Goal: Task Accomplishment & Management: Manage account settings

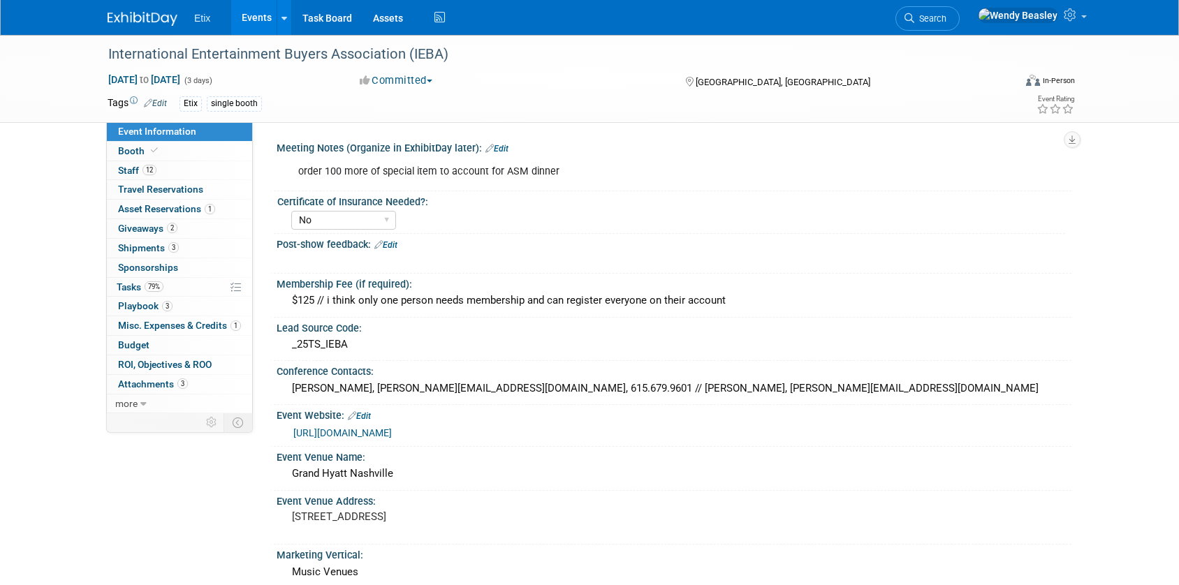
select select "No"
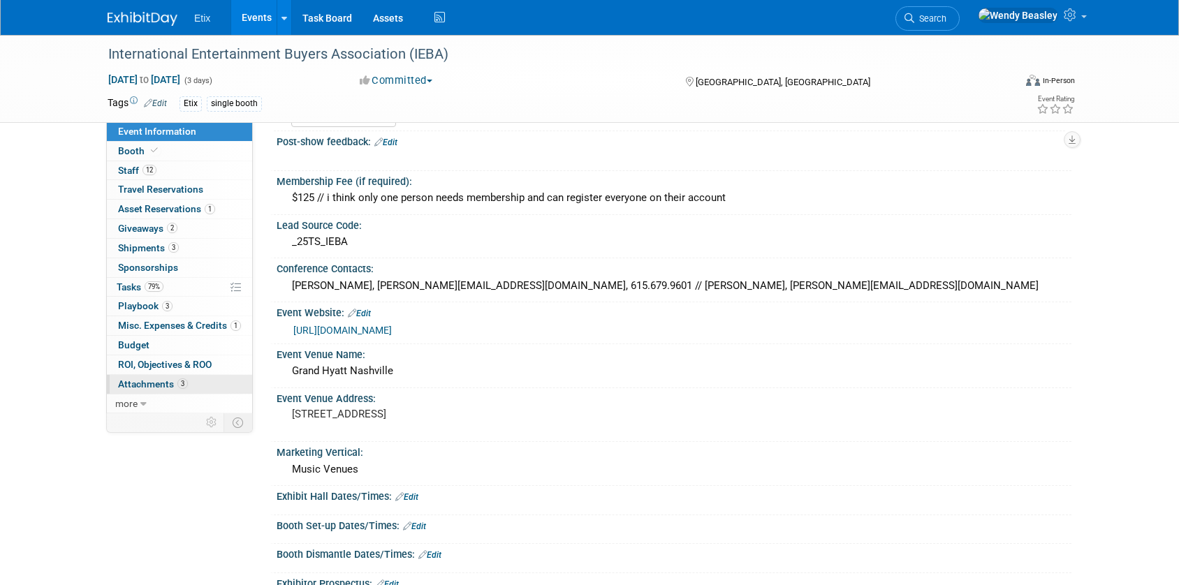
scroll to position [102, 0]
click at [132, 300] on span "Playbook 3" at bounding box center [145, 305] width 54 height 11
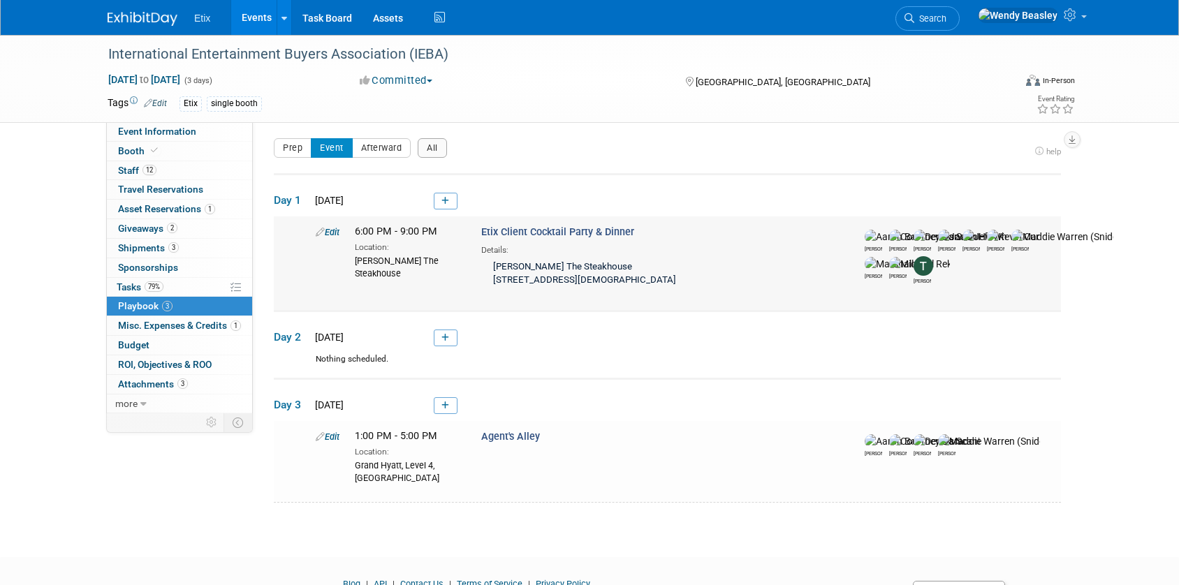
scroll to position [0, 0]
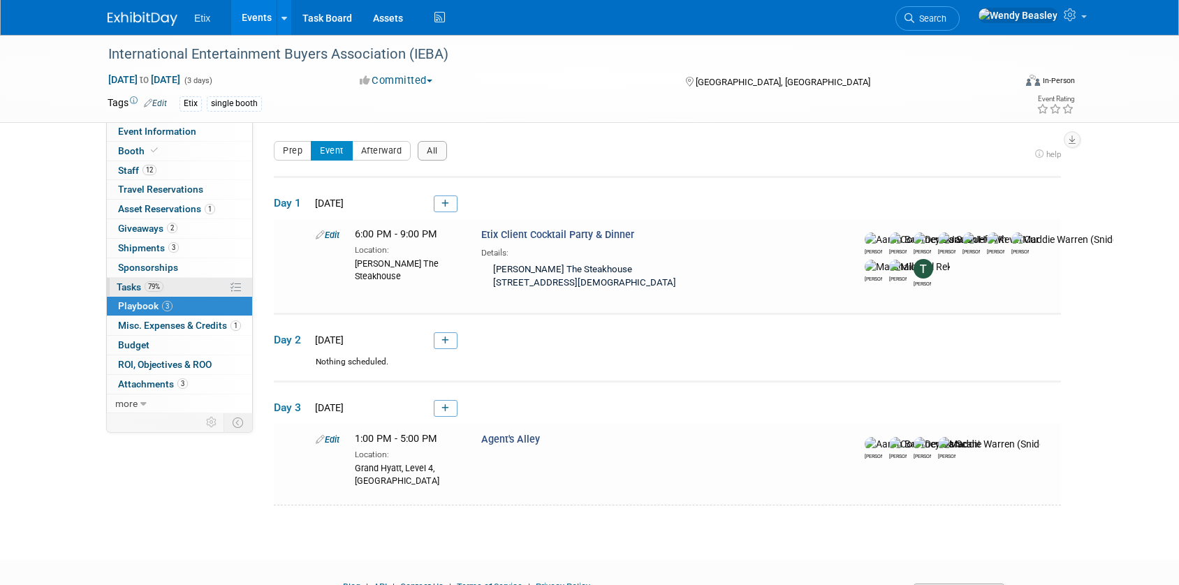
click at [125, 278] on link "79% Tasks 79%" at bounding box center [179, 287] width 145 height 19
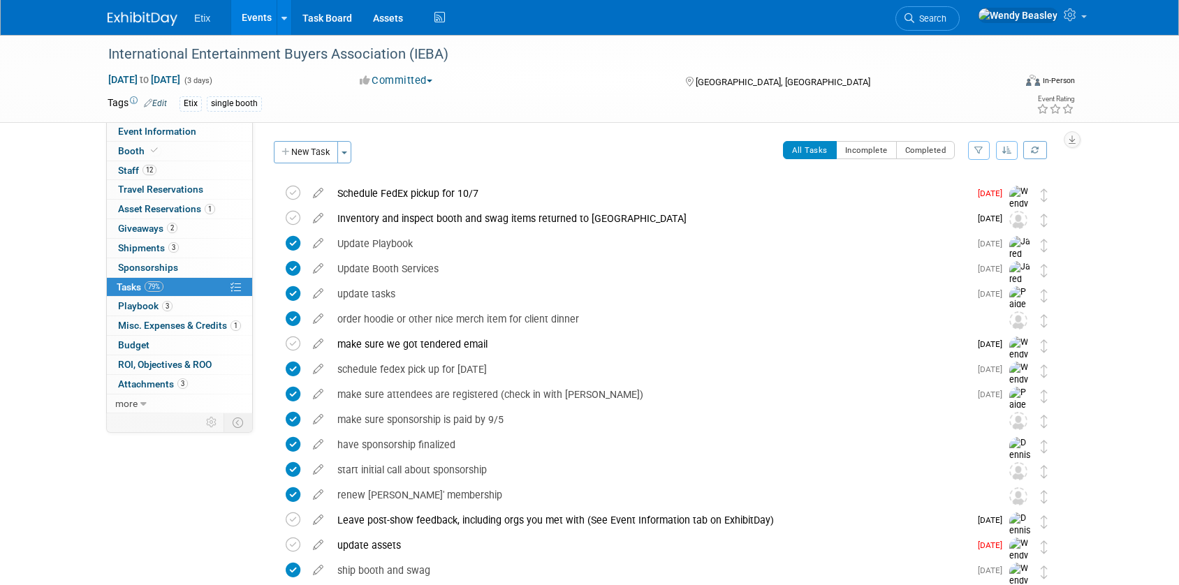
click at [319, 194] on icon at bounding box center [318, 190] width 24 height 17
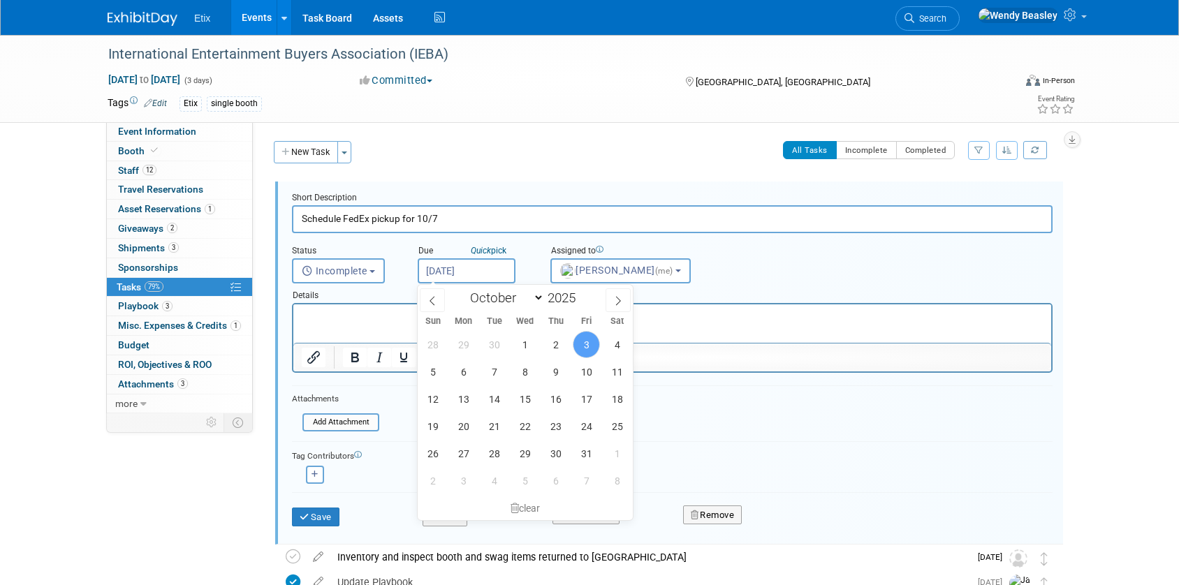
click at [453, 270] on input "[DATE]" at bounding box center [467, 270] width 98 height 25
click at [465, 375] on span "6" at bounding box center [463, 371] width 27 height 27
type input "[DATE]"
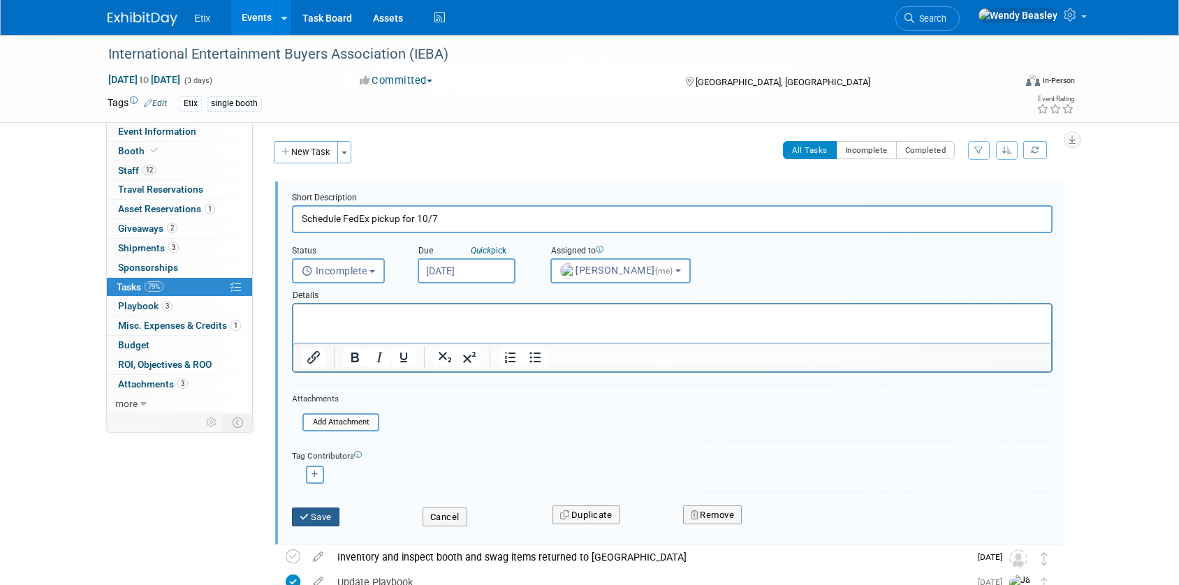
click at [325, 520] on button "Save" at bounding box center [315, 518] width 47 height 20
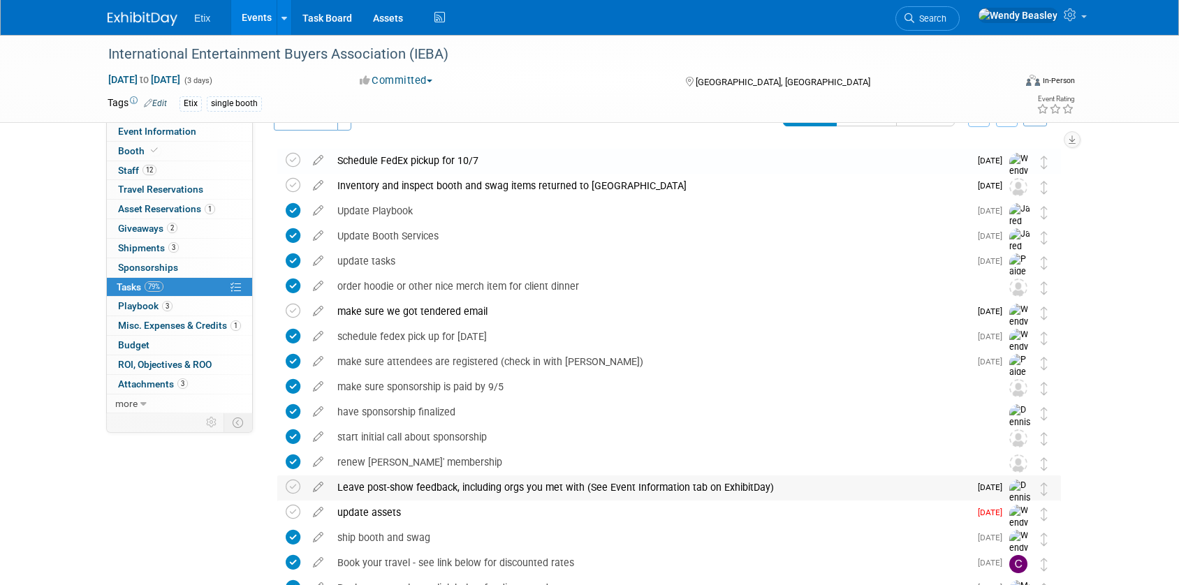
scroll to position [41, 0]
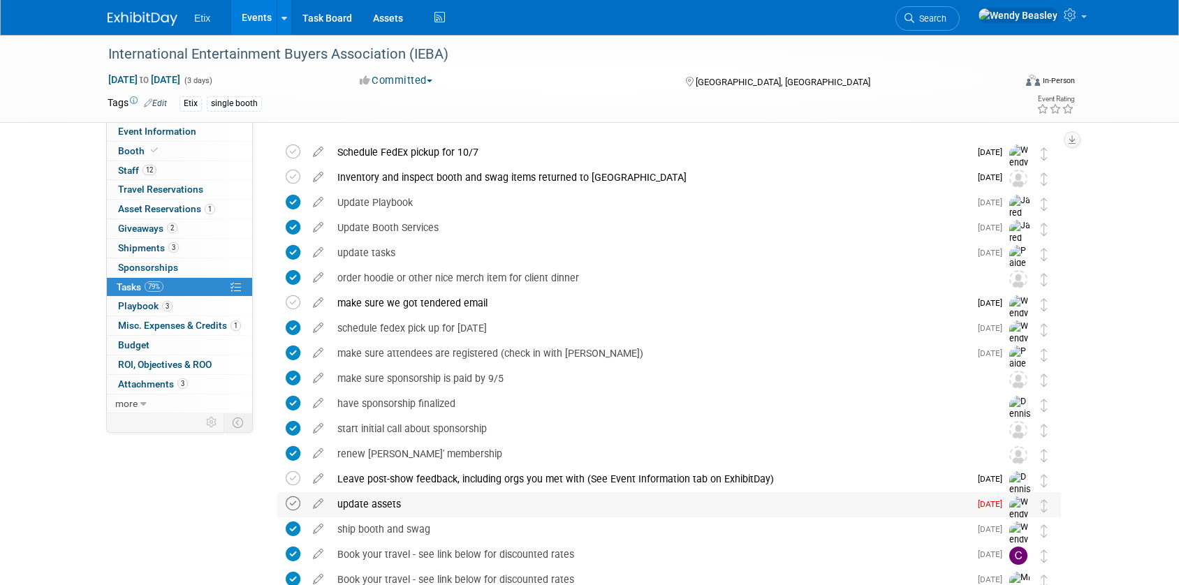
click at [297, 503] on icon at bounding box center [293, 504] width 15 height 15
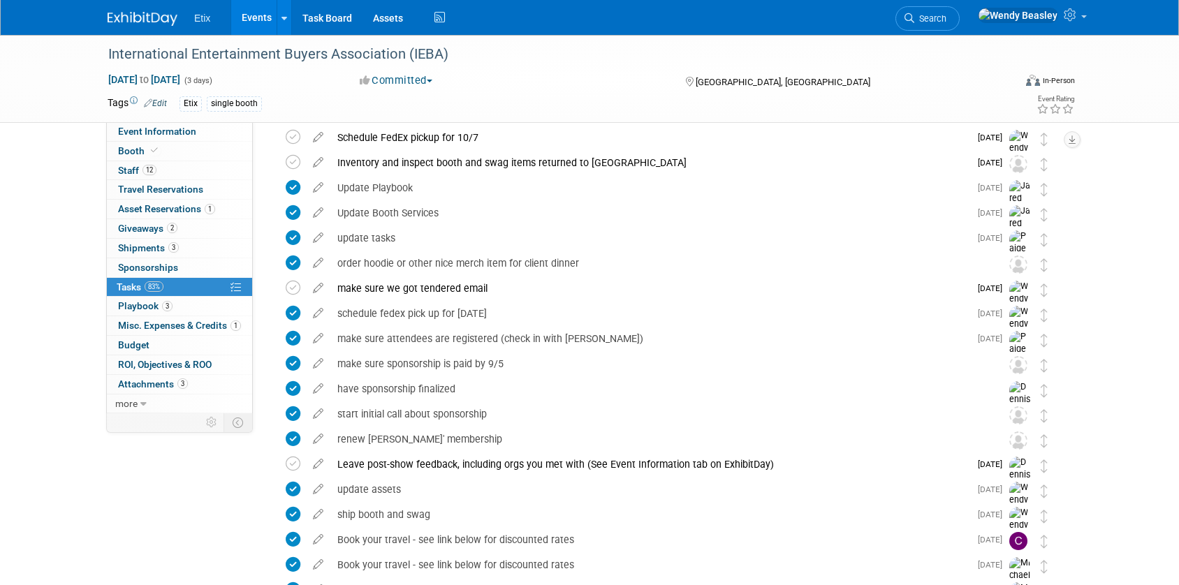
scroll to position [59, 0]
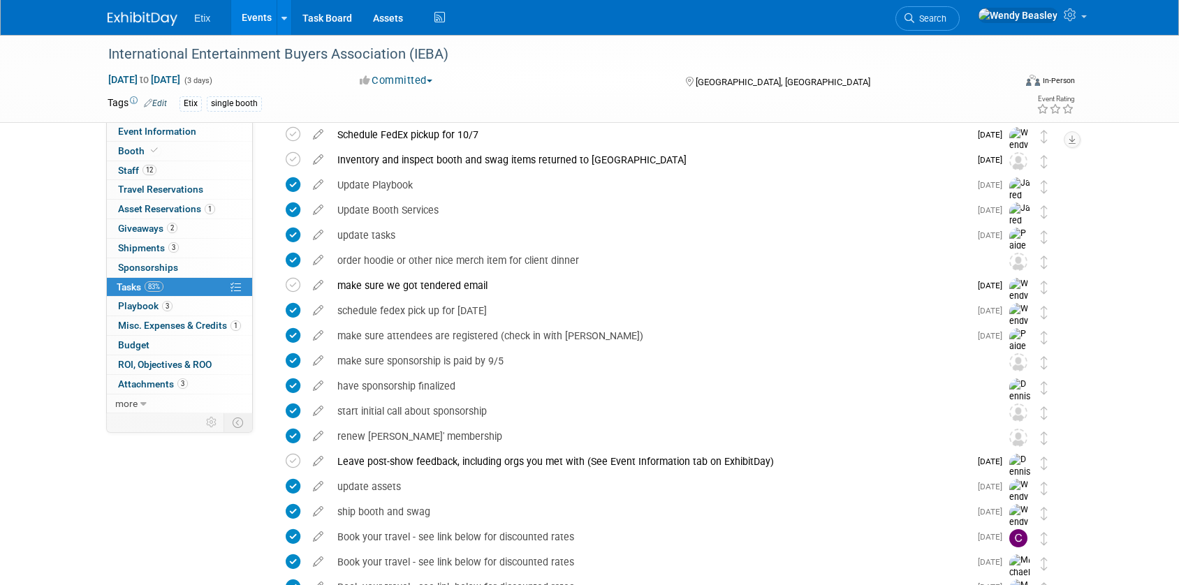
click at [252, 17] on link "Events" at bounding box center [256, 17] width 51 height 35
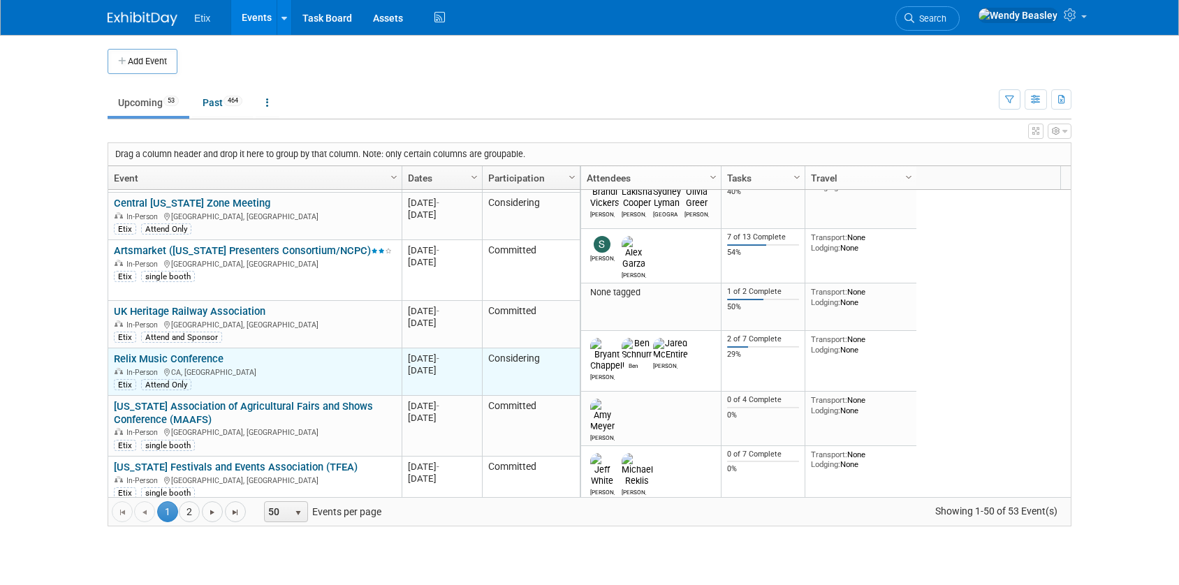
scroll to position [503, 0]
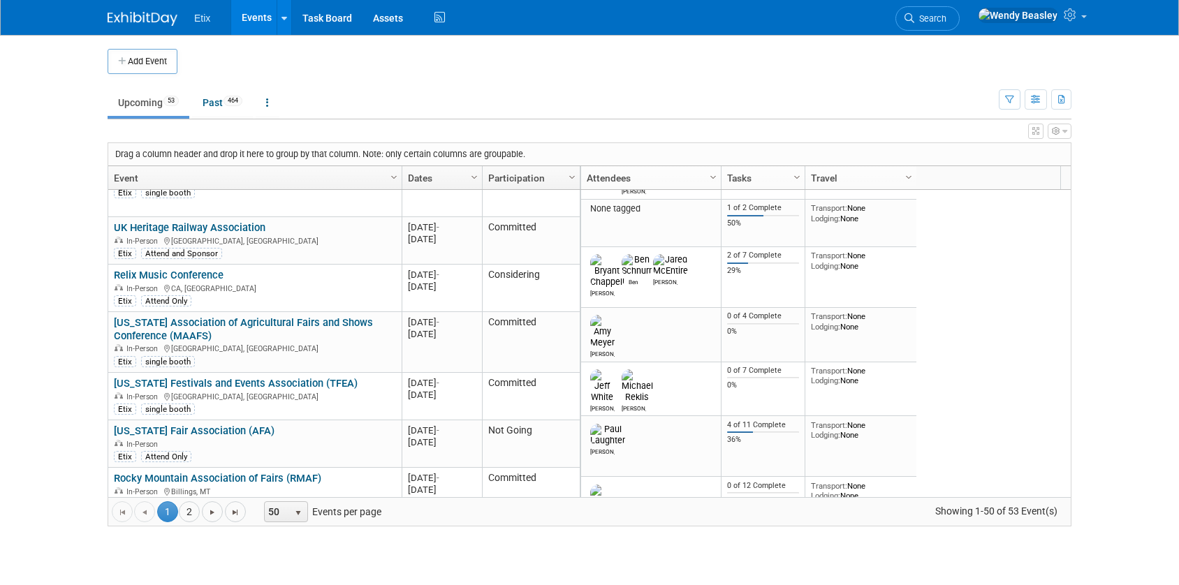
click at [233, 316] on link "[US_STATE] Association of Agricultural Fairs and Shows Conference (MAAFS)" at bounding box center [243, 329] width 259 height 26
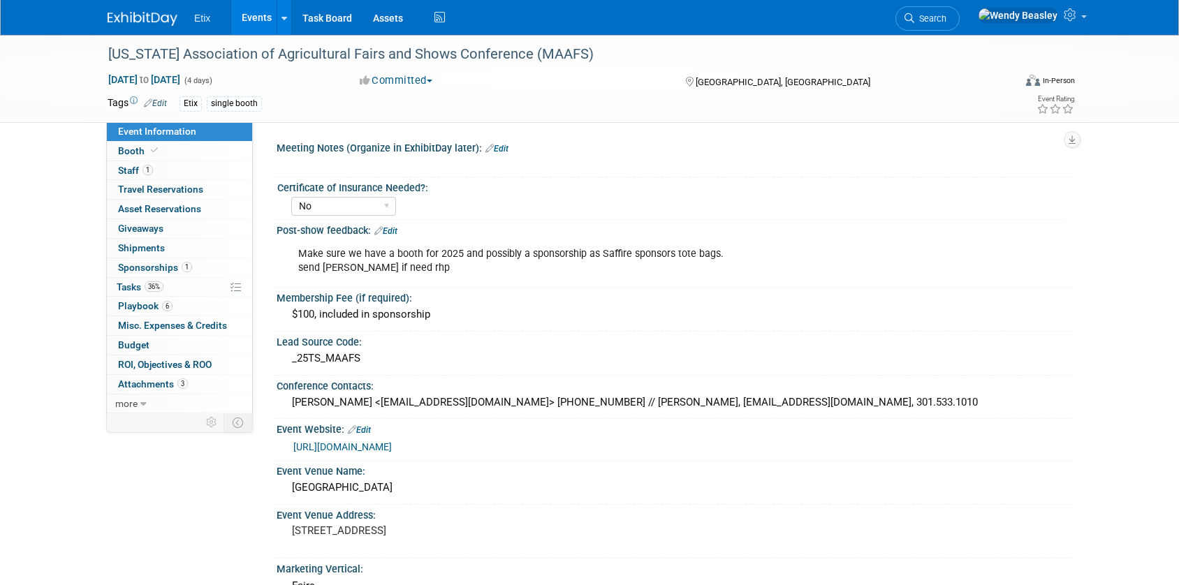
select select "No"
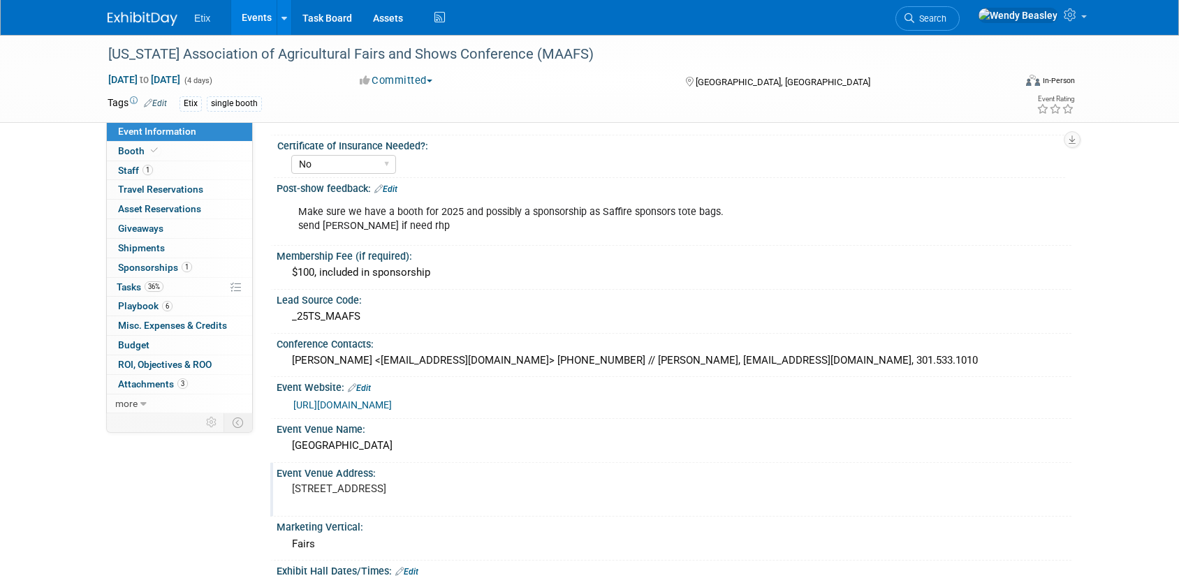
scroll to position [42, 0]
click at [397, 485] on pre "[STREET_ADDRESS]" at bounding box center [442, 489] width 300 height 13
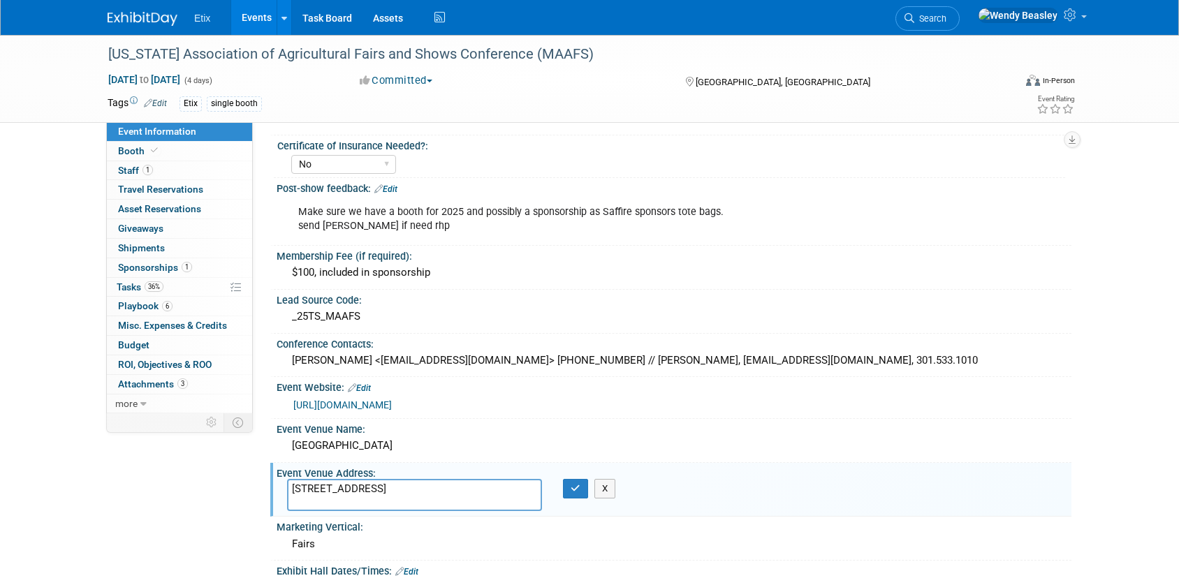
paste textarea "The hotel asks that we try to make deliveries arrive no earlier than two days b…"
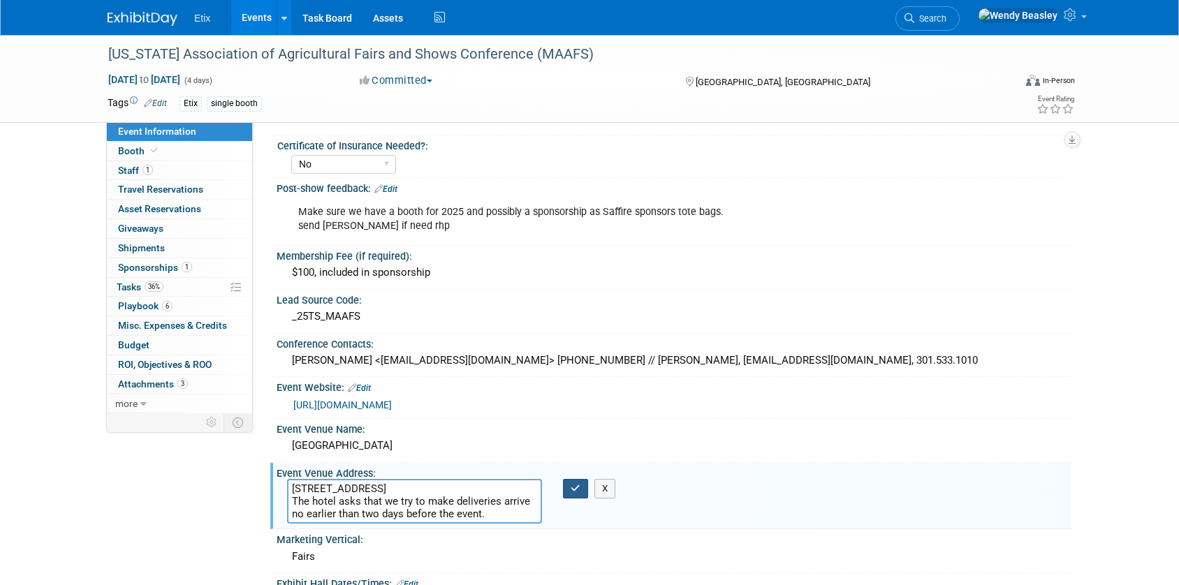
type textarea "9100 Coastal Hwy, Ocean City, MD 21842 The hotel asks that we try to make deliv…"
click at [573, 490] on icon "button" at bounding box center [576, 488] width 10 height 9
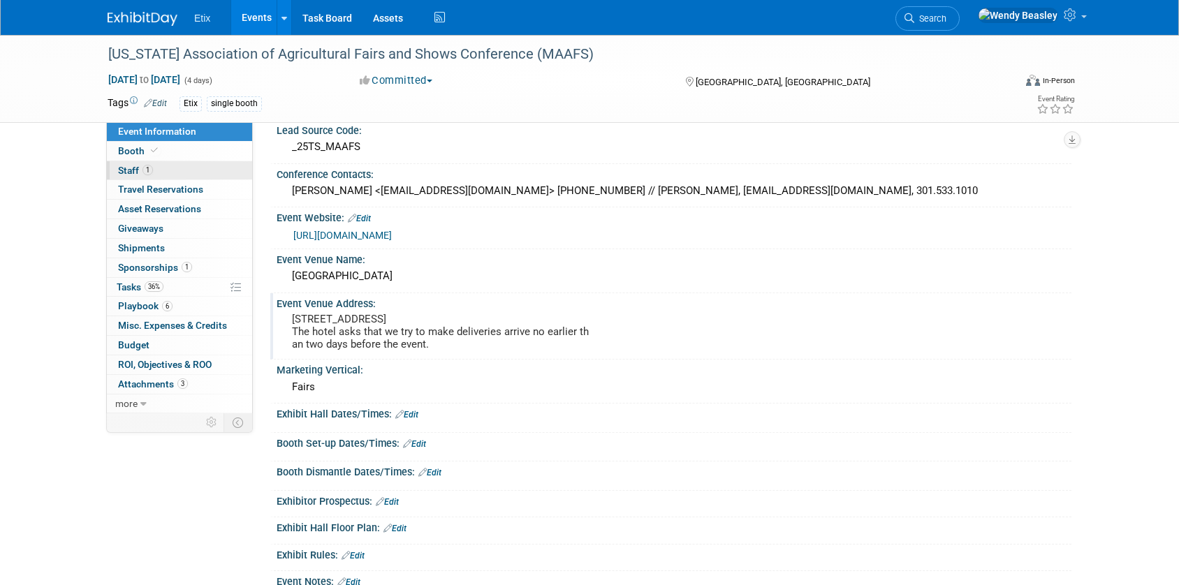
scroll to position [209, 0]
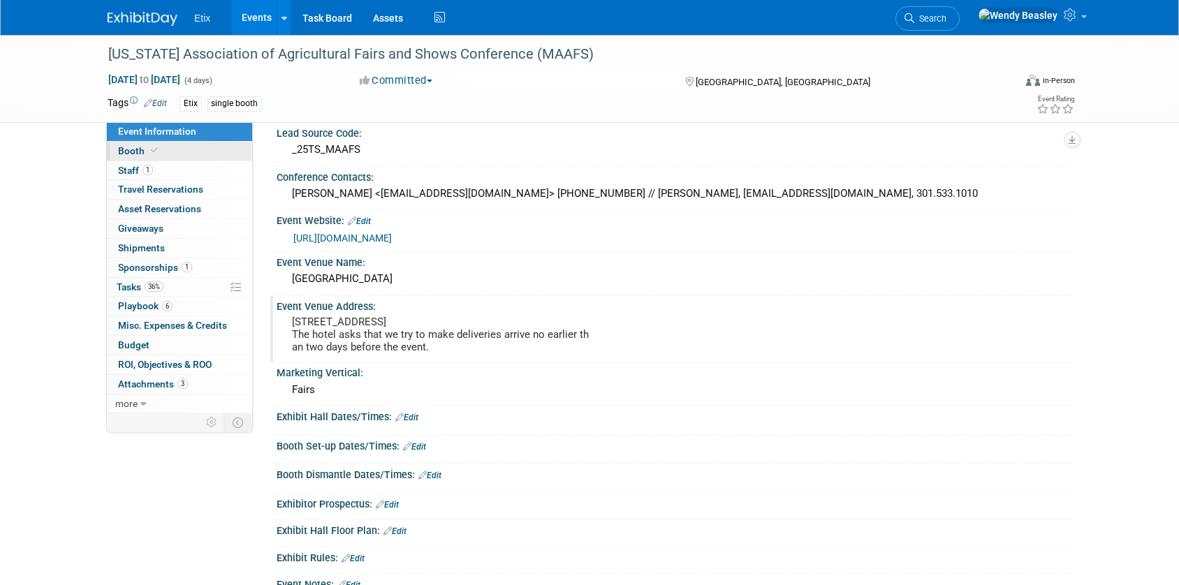
click at [138, 151] on span "Booth" at bounding box center [139, 150] width 43 height 11
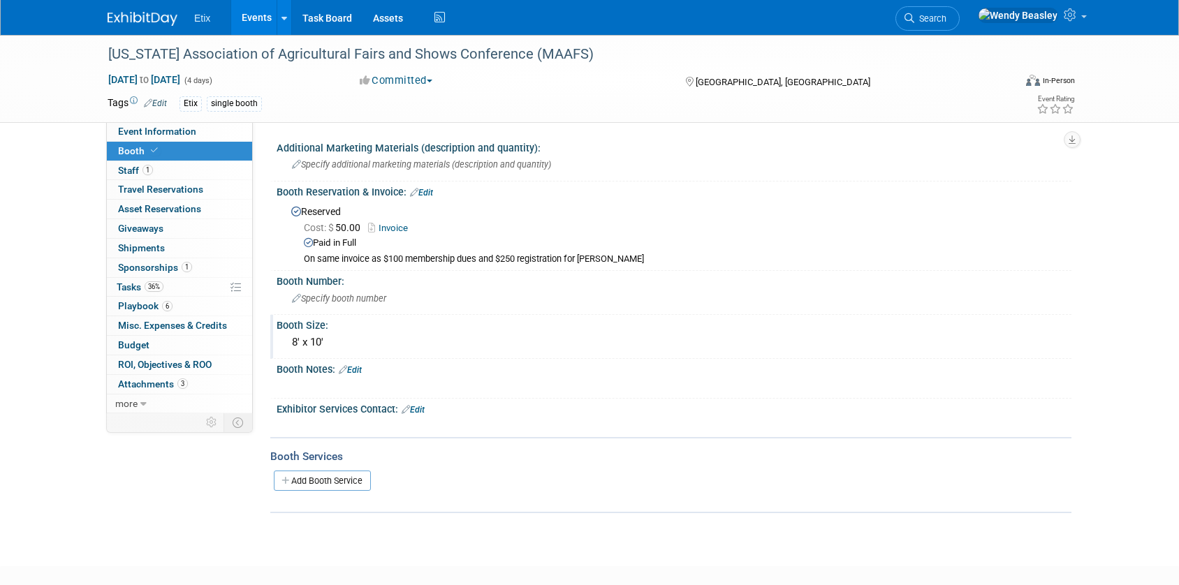
click at [335, 341] on div "8' x 10'" at bounding box center [674, 343] width 774 height 22
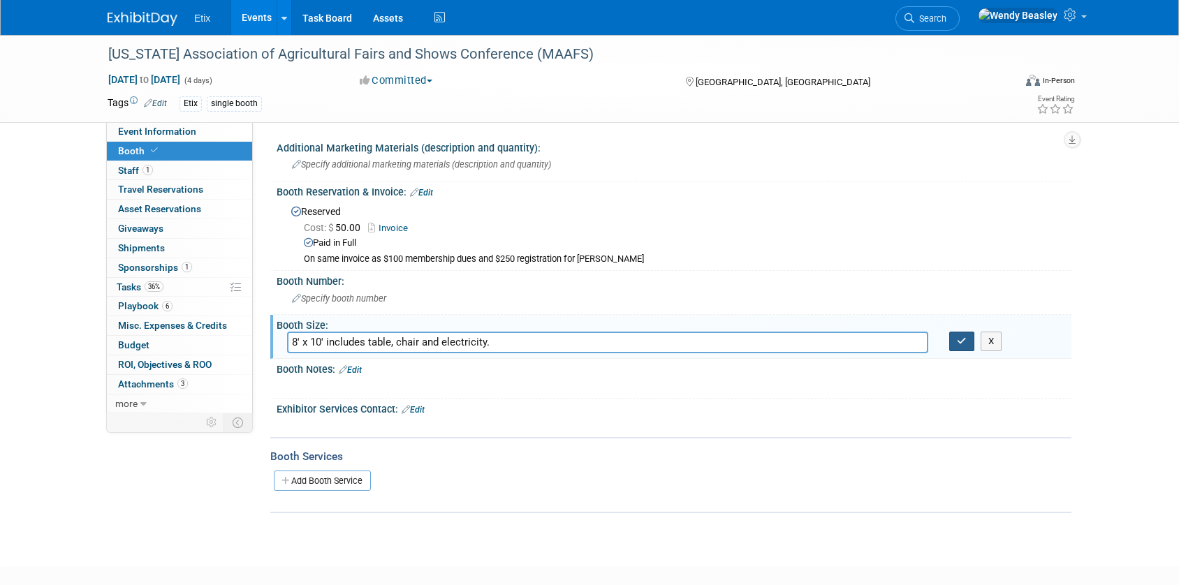
type input "8' x 10' includes table, chair and electricity."
click at [959, 339] on icon "button" at bounding box center [962, 341] width 10 height 9
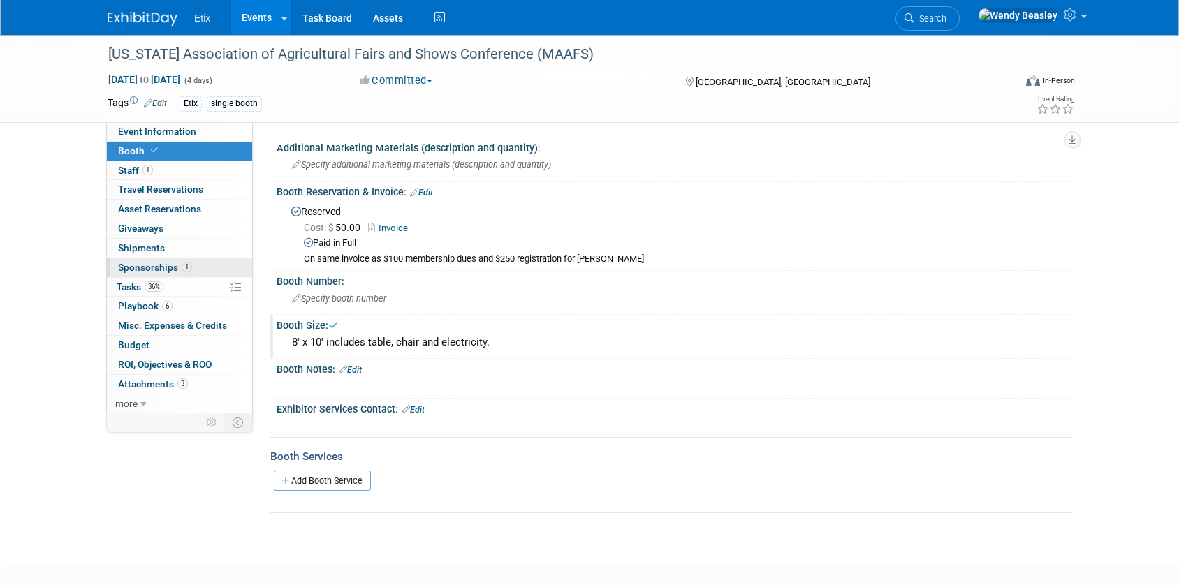
click at [168, 266] on span "Sponsorships 1" at bounding box center [155, 267] width 74 height 11
